Goal: Information Seeking & Learning: Learn about a topic

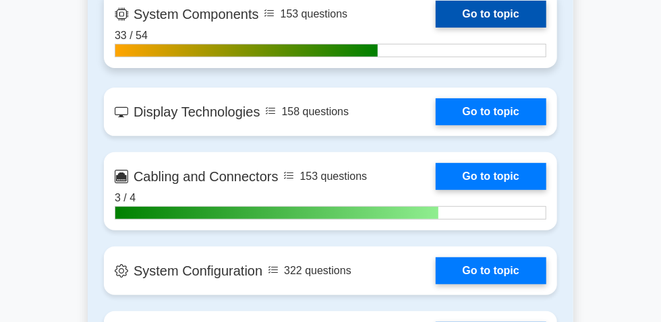
scroll to position [1961, 0]
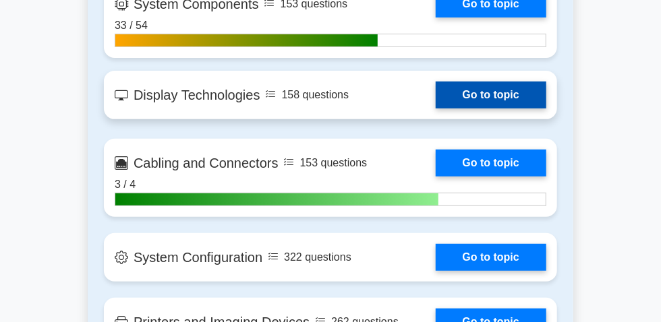
drag, startPoint x: 254, startPoint y: 137, endPoint x: 257, endPoint y: 129, distance: 7.9
click at [436, 109] on link "Go to topic" at bounding box center [491, 95] width 111 height 27
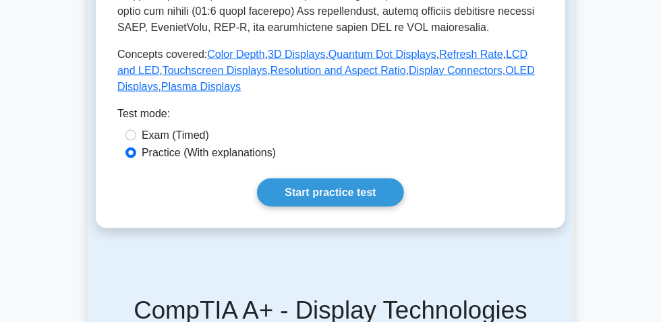
scroll to position [674, 0]
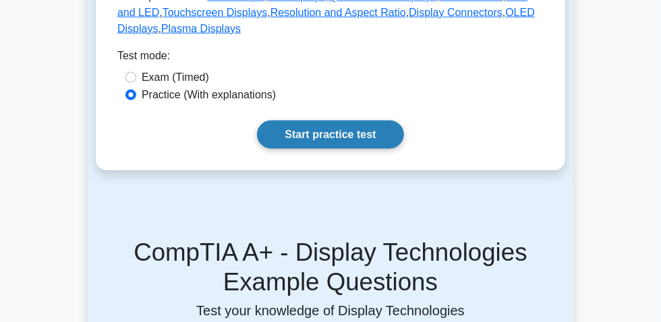
click at [293, 149] on link "Start practice test" at bounding box center [330, 135] width 146 height 28
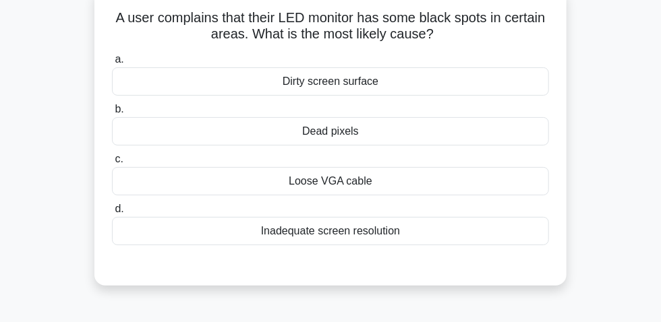
scroll to position [61, 0]
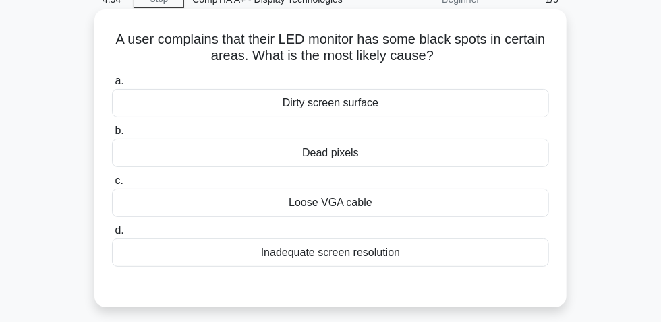
click at [369, 160] on div "Dead pixels" at bounding box center [330, 153] width 437 height 28
click at [112, 136] on input "b. Dead pixels" at bounding box center [112, 131] width 0 height 9
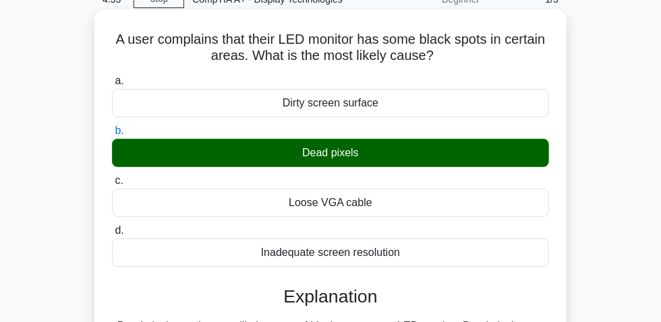
scroll to position [306, 0]
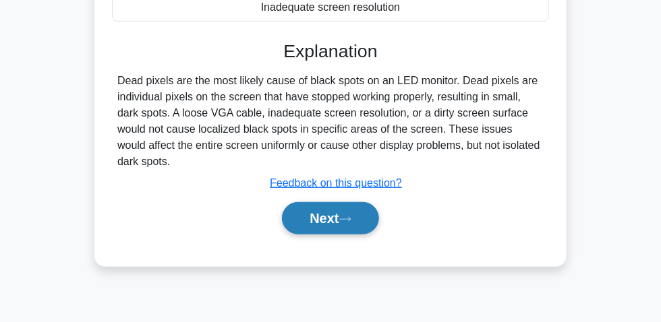
click at [338, 216] on button "Next" at bounding box center [330, 218] width 96 height 32
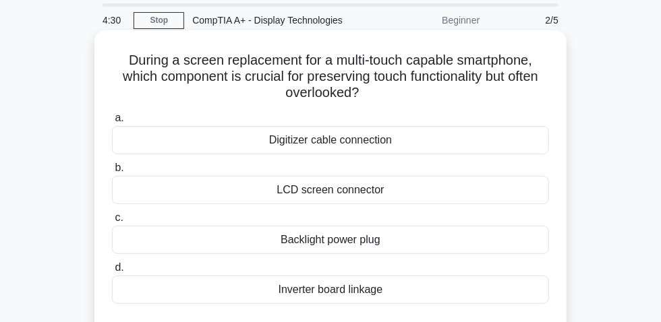
scroll to position [61, 0]
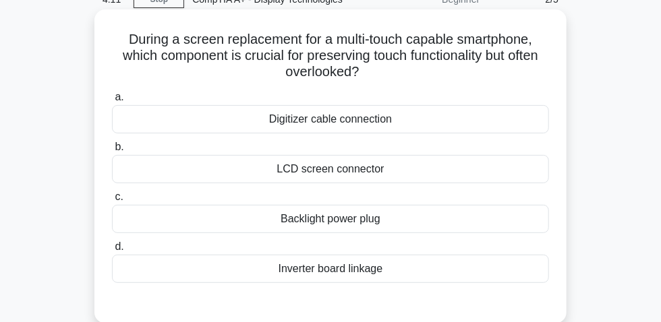
drag, startPoint x: 146, startPoint y: 67, endPoint x: 368, endPoint y: 76, distance: 222.7
click at [368, 76] on div "During a screen replacement for a multi-touch capable smartphone, which compone…" at bounding box center [330, 166] width 461 height 303
click at [345, 124] on div "Digitizer cable connection" at bounding box center [330, 119] width 437 height 28
click at [112, 102] on input "a. Digitizer cable connection" at bounding box center [112, 97] width 0 height 9
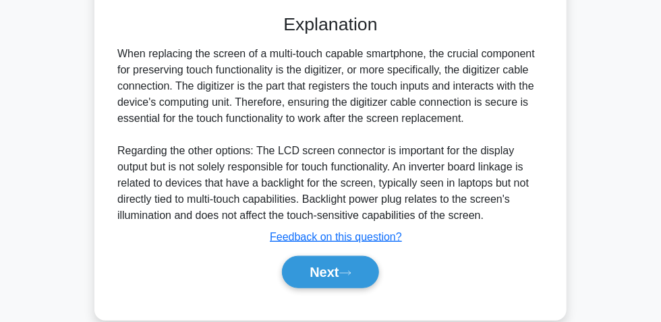
scroll to position [406, 0]
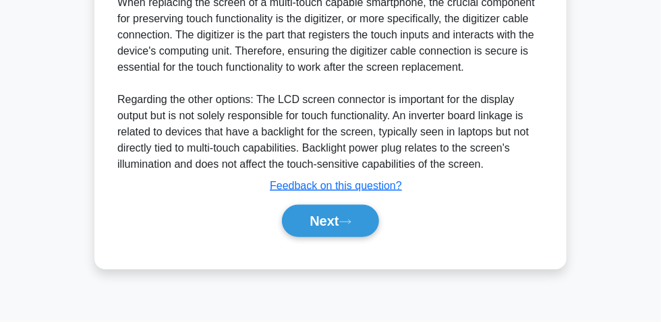
click at [314, 201] on div "Next" at bounding box center [330, 221] width 437 height 43
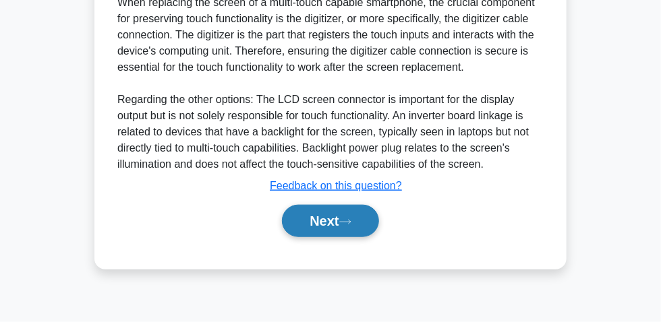
click at [303, 213] on button "Next" at bounding box center [330, 221] width 96 height 32
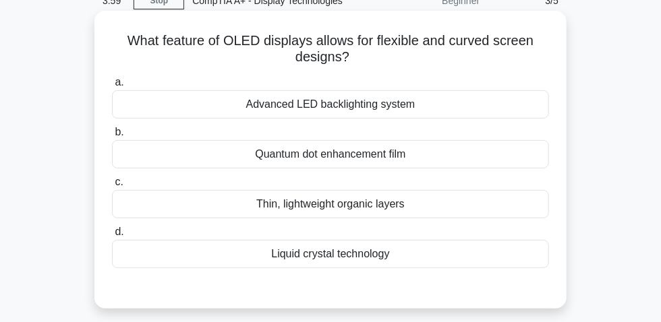
scroll to position [38, 0]
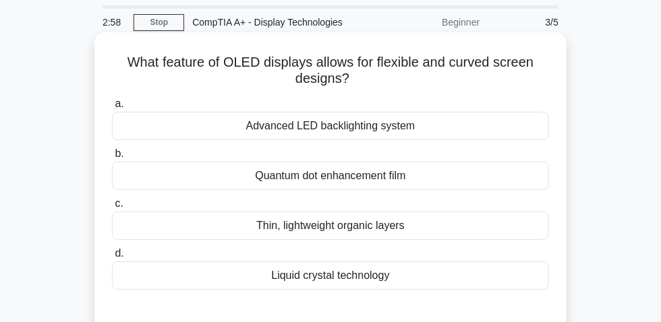
click at [320, 187] on div "Quantum dot enhancement film" at bounding box center [330, 176] width 437 height 28
click at [112, 158] on input "b. Quantum dot enhancement film" at bounding box center [112, 154] width 0 height 9
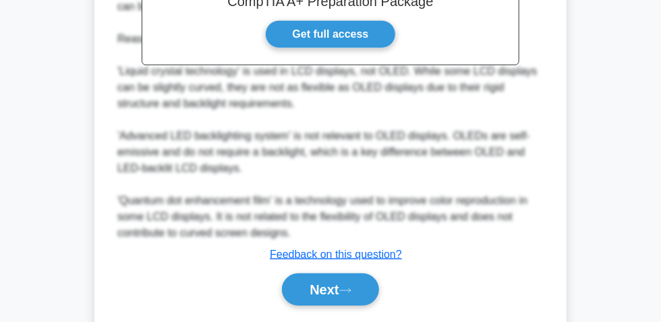
scroll to position [492, 0]
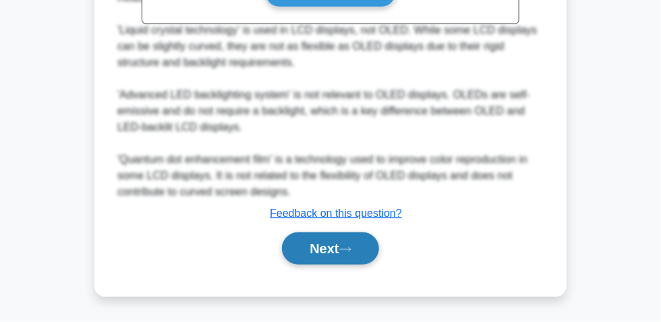
click at [325, 237] on button "Next" at bounding box center [330, 249] width 96 height 32
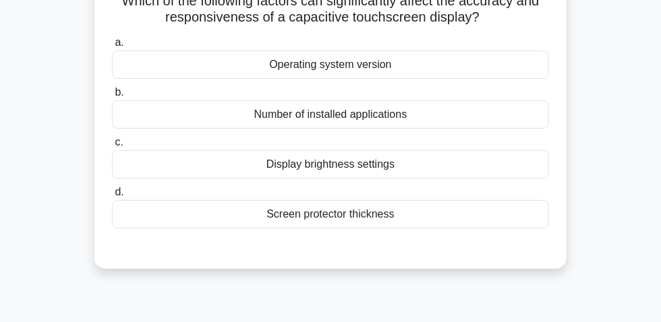
scroll to position [38, 0]
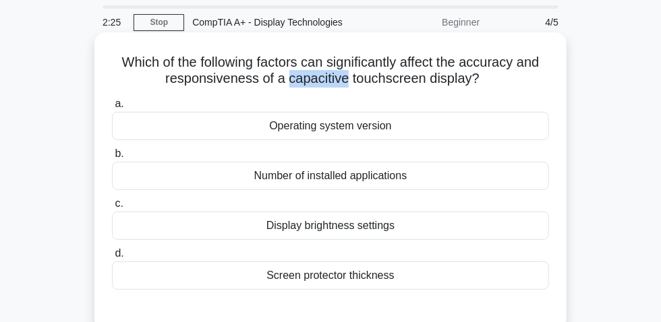
drag, startPoint x: 286, startPoint y: 84, endPoint x: 347, endPoint y: 90, distance: 61.1
click at [347, 88] on h5 "Which of the following factors can significantly affect the accuracy and respon…" at bounding box center [331, 71] width 440 height 34
click at [352, 280] on div "Screen protector thickness" at bounding box center [330, 276] width 437 height 28
click at [112, 258] on input "d. Screen protector thickness" at bounding box center [112, 253] width 0 height 9
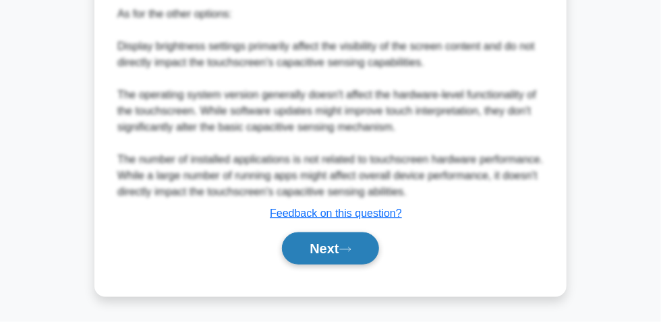
click at [327, 247] on button "Next" at bounding box center [330, 249] width 96 height 32
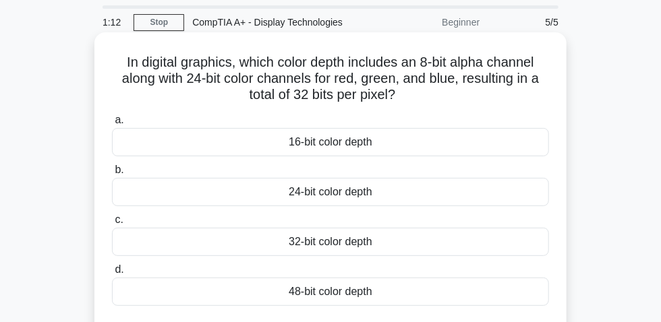
click at [328, 247] on div "32-bit color depth" at bounding box center [330, 242] width 437 height 28
click at [112, 225] on input "c. 32-bit color depth" at bounding box center [112, 220] width 0 height 9
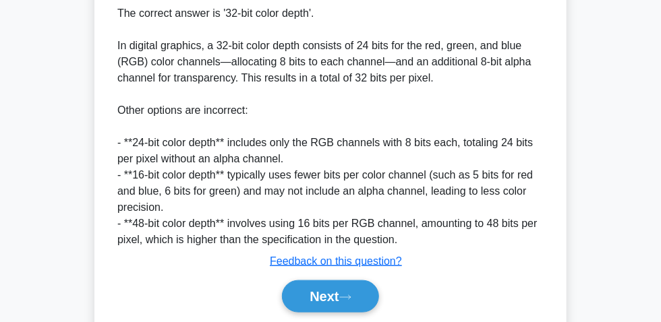
scroll to position [442, 0]
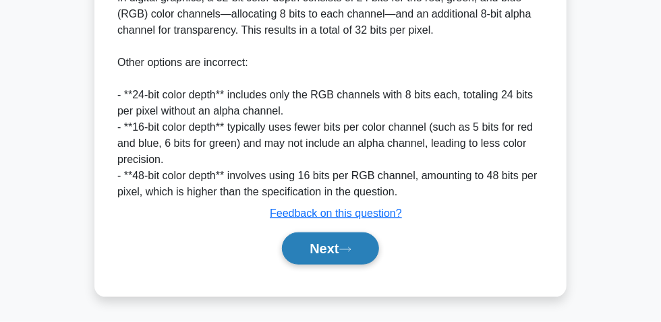
click at [325, 246] on button "Next" at bounding box center [330, 249] width 96 height 32
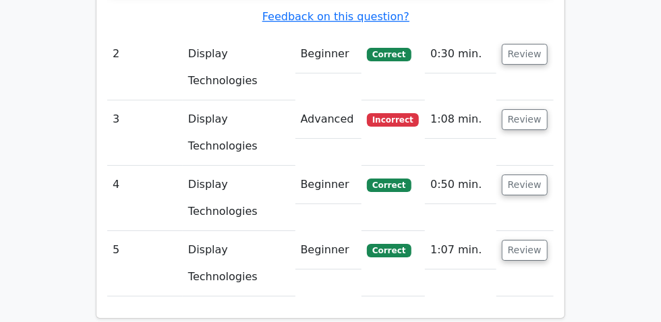
scroll to position [1593, 0]
